Goal: Find specific page/section: Find specific page/section

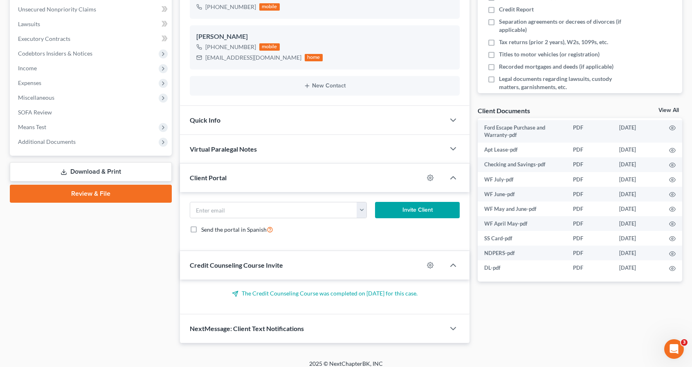
scroll to position [169, 0]
click at [450, 174] on icon "button" at bounding box center [453, 178] width 10 height 10
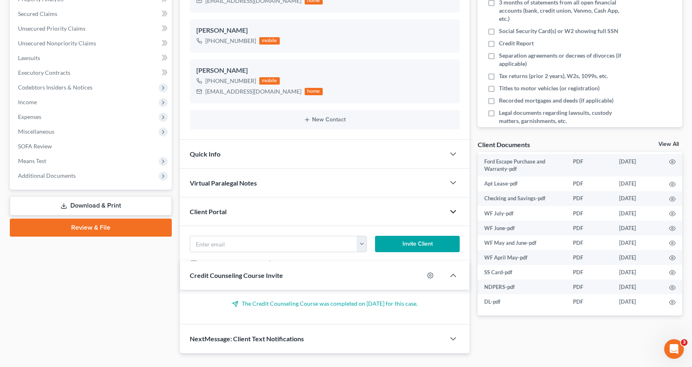
scroll to position [159, 0]
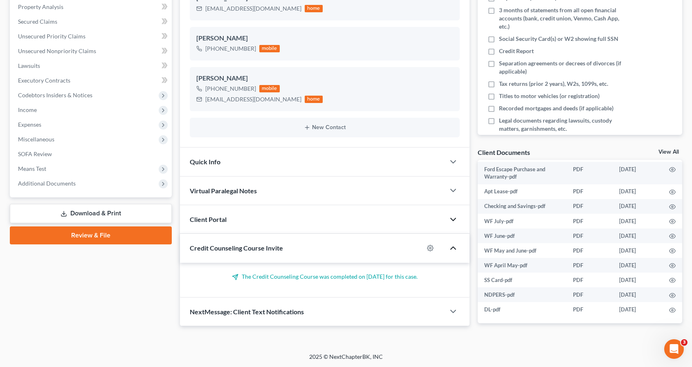
click at [450, 247] on icon "button" at bounding box center [453, 248] width 10 height 10
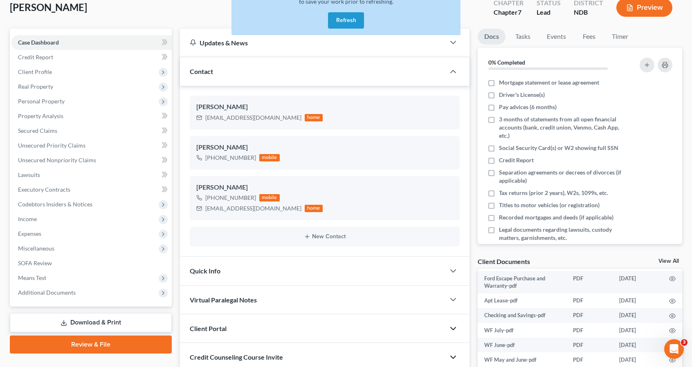
scroll to position [0, 0]
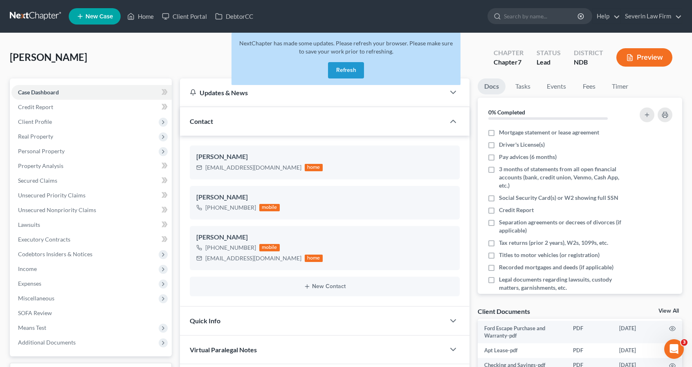
click at [351, 72] on button "Refresh" at bounding box center [346, 70] width 36 height 16
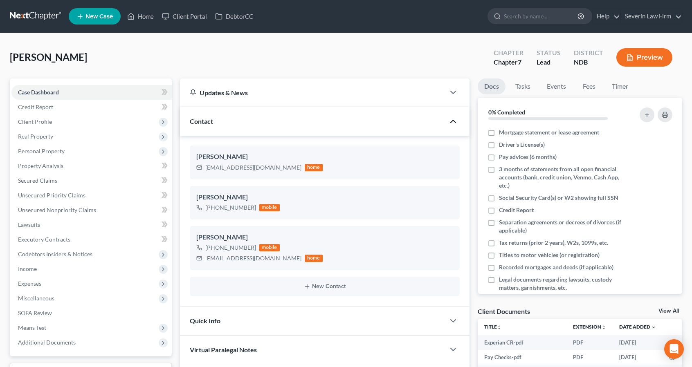
click at [452, 117] on icon "button" at bounding box center [453, 122] width 10 height 10
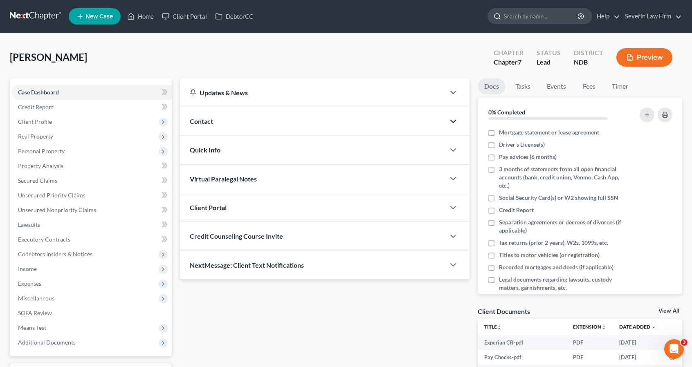
click at [531, 22] on input "search" at bounding box center [541, 16] width 75 height 15
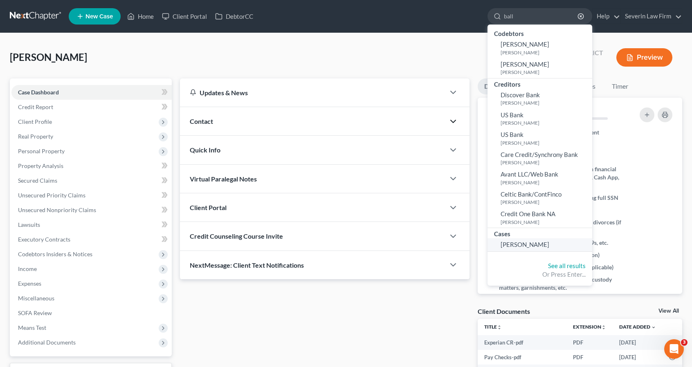
type input "ball"
click at [514, 245] on span "[PERSON_NAME]" at bounding box center [524, 244] width 49 height 7
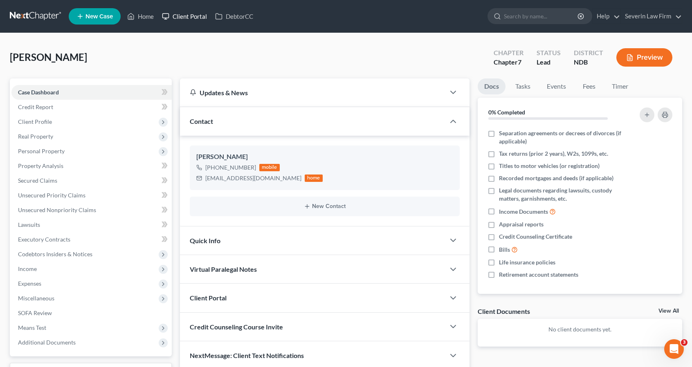
click at [190, 19] on link "Client Portal" at bounding box center [184, 16] width 53 height 15
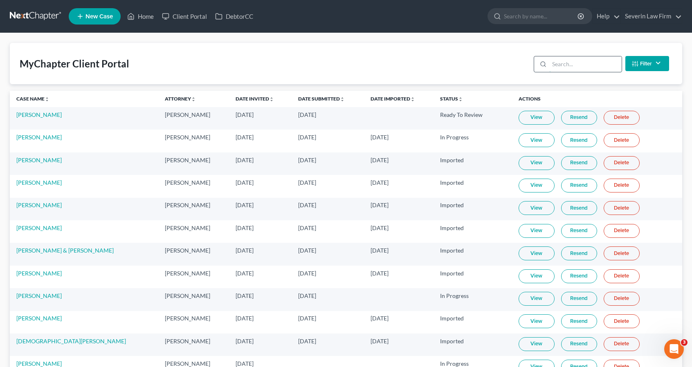
click at [567, 64] on input "search" at bounding box center [585, 64] width 72 height 16
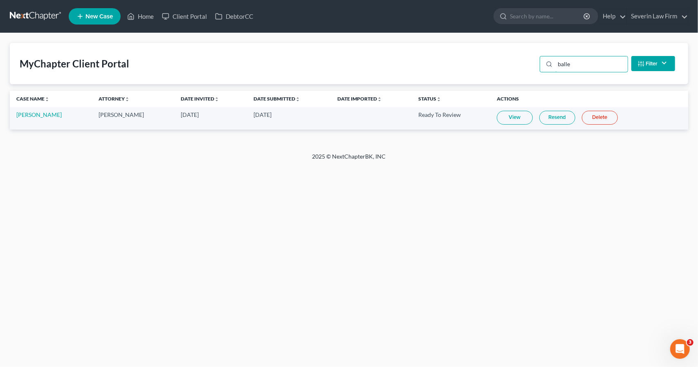
type input "balle"
click at [513, 116] on link "View" at bounding box center [515, 118] width 36 height 14
